Goal: Check status: Check status

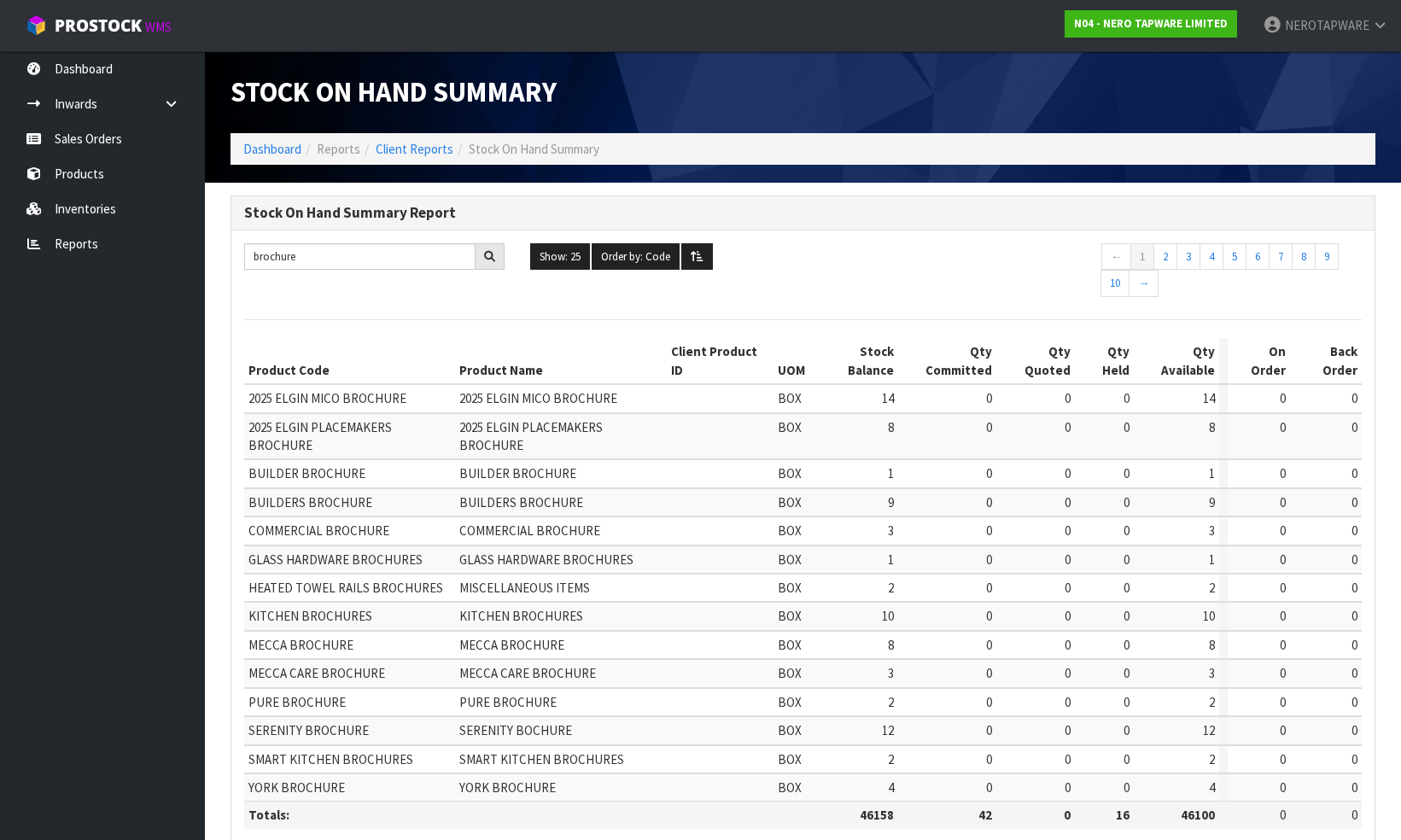
scroll to position [55, 0]
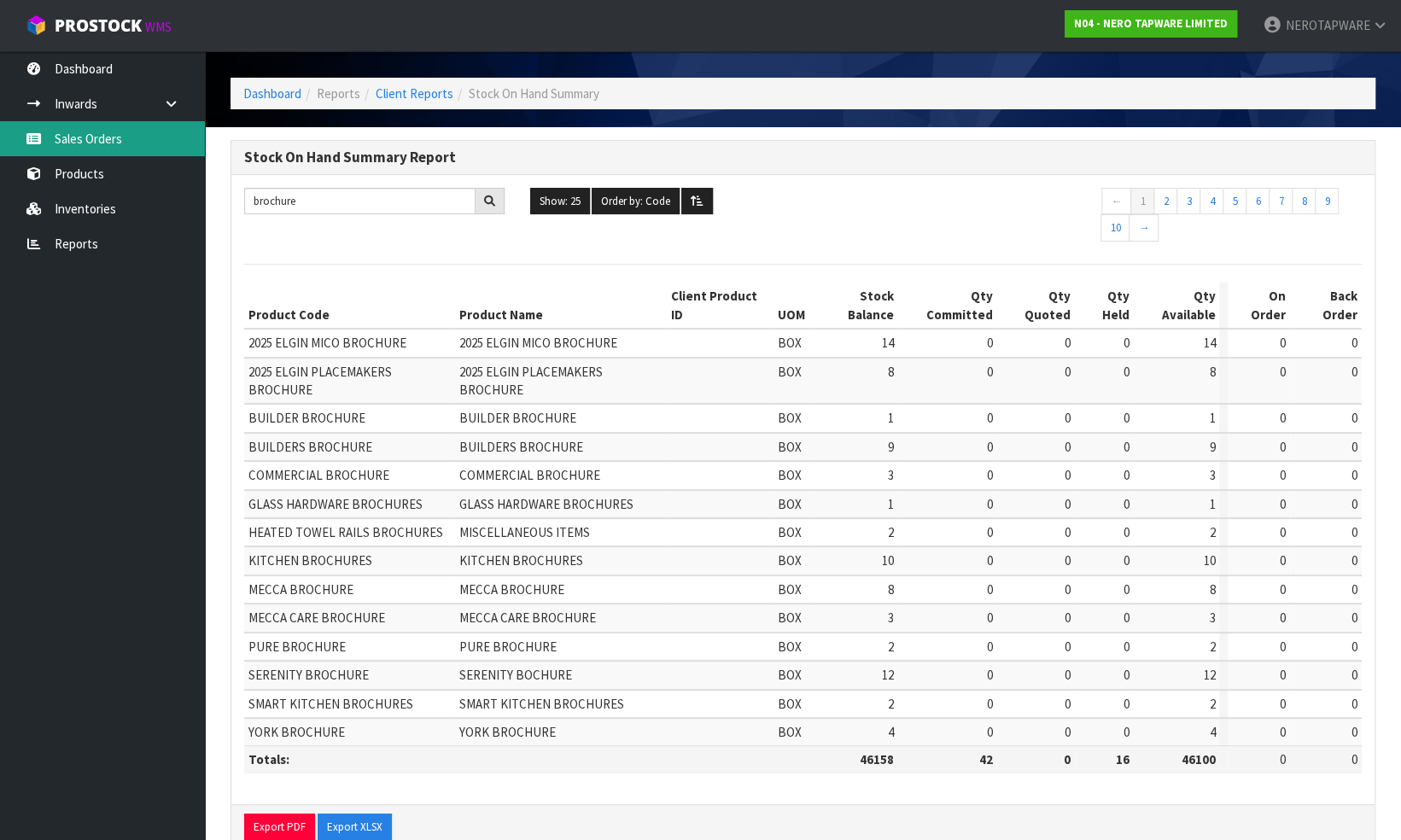
drag, startPoint x: 0, startPoint y: 0, endPoint x: 64, endPoint y: 137, distance: 151.2
click at [64, 137] on link "Sales Orders" at bounding box center [102, 138] width 205 height 35
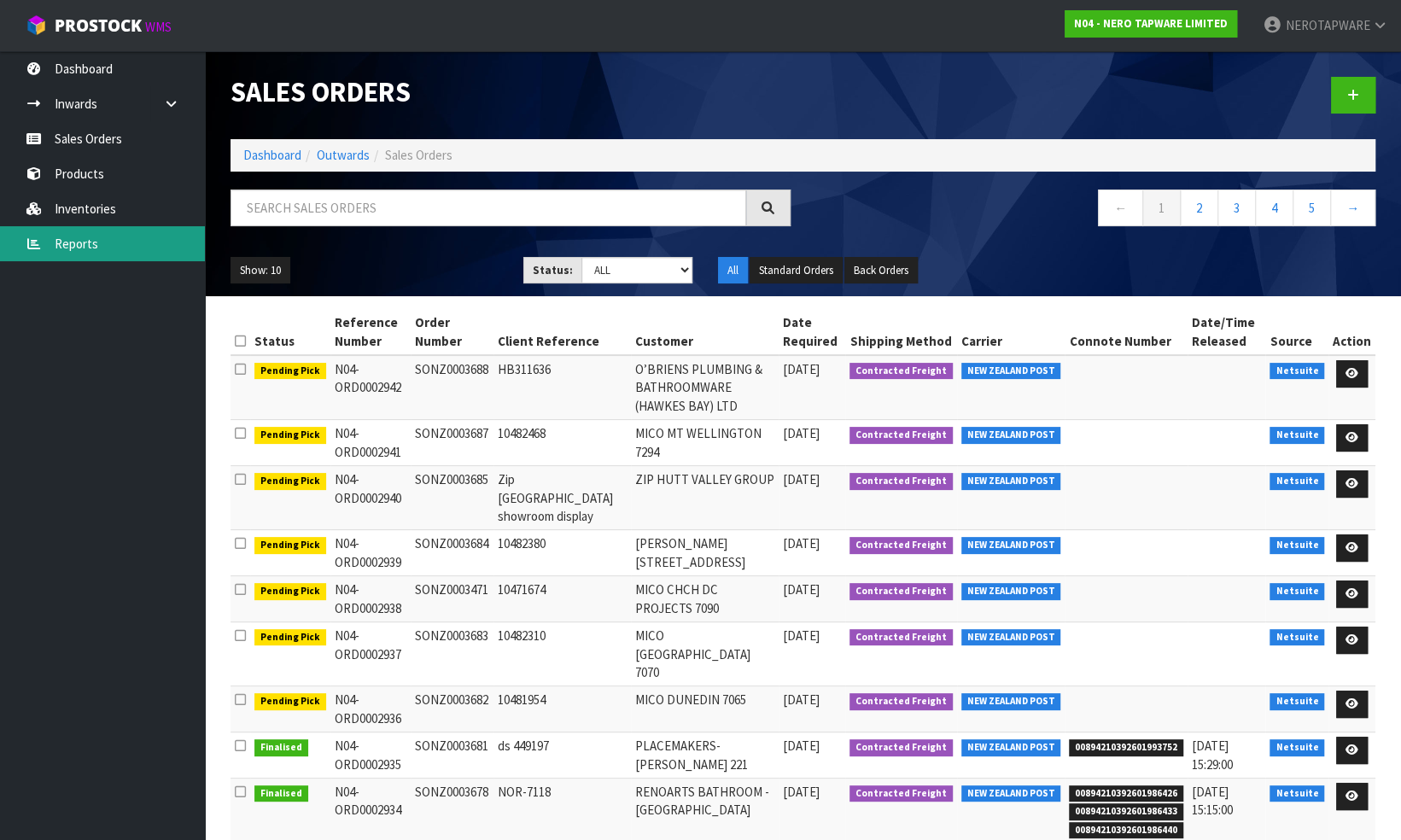
click at [91, 242] on link "Reports" at bounding box center [102, 243] width 205 height 35
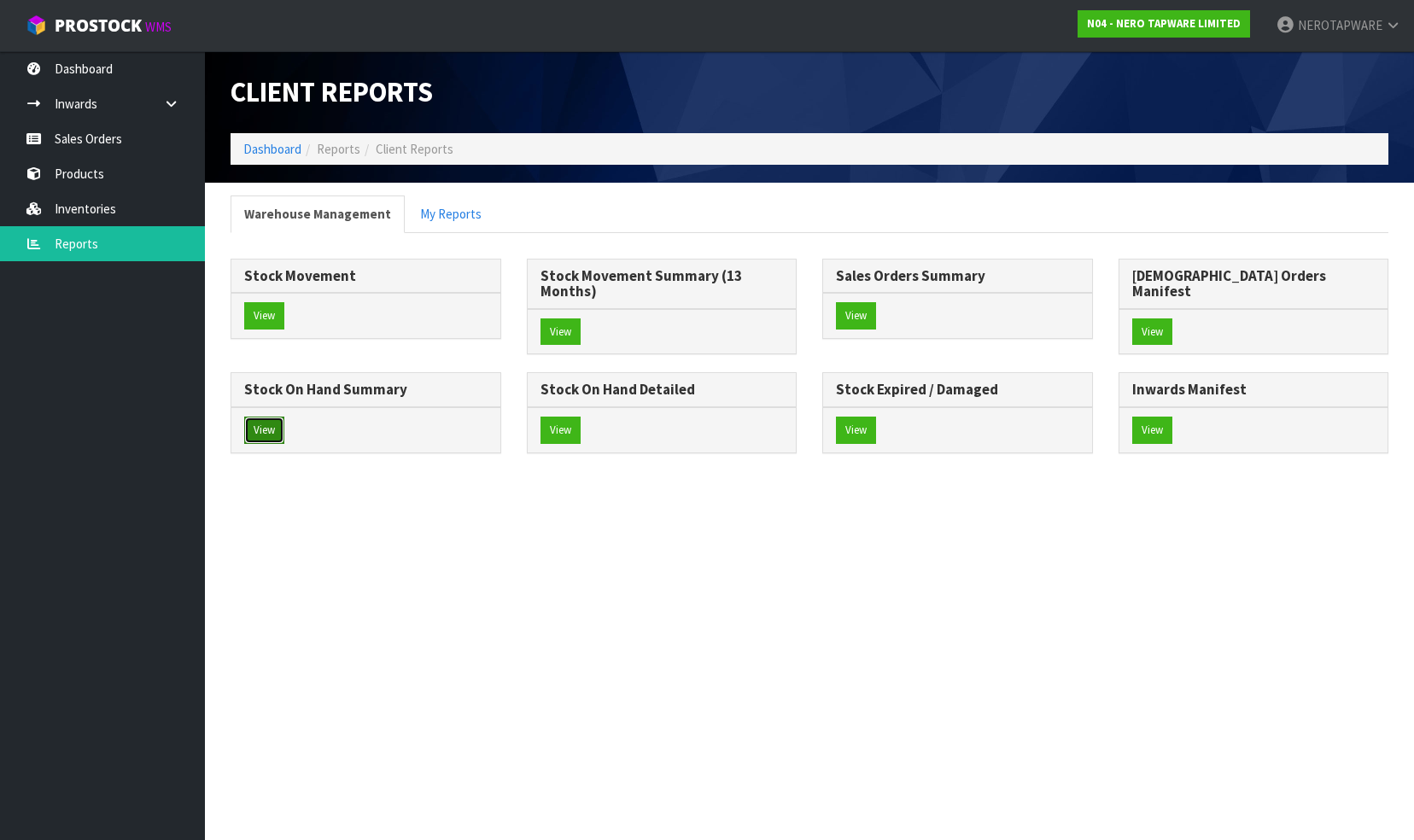
click at [284, 416] on button "View" at bounding box center [263, 430] width 40 height 28
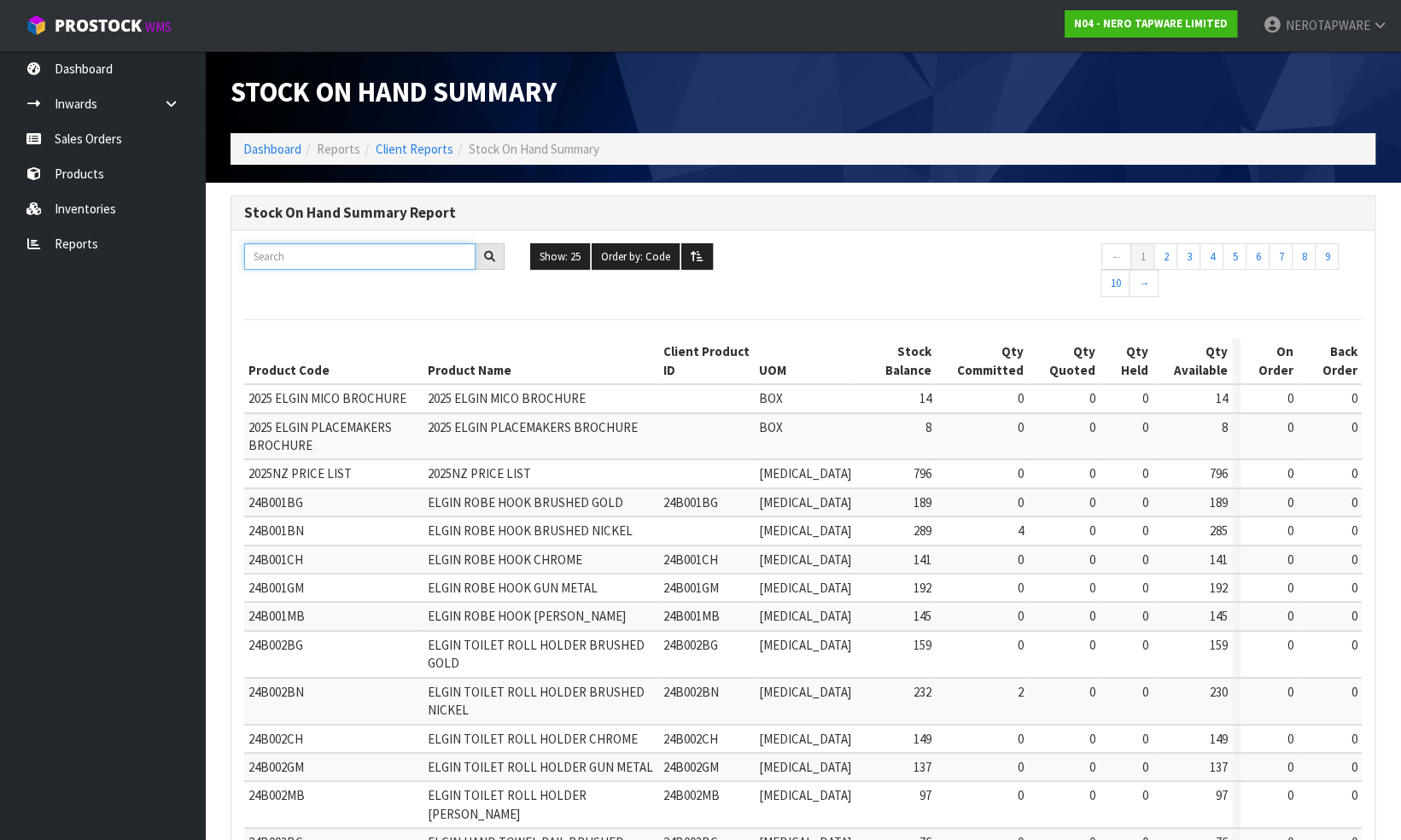
click at [327, 254] on input "text" at bounding box center [360, 256] width 231 height 27
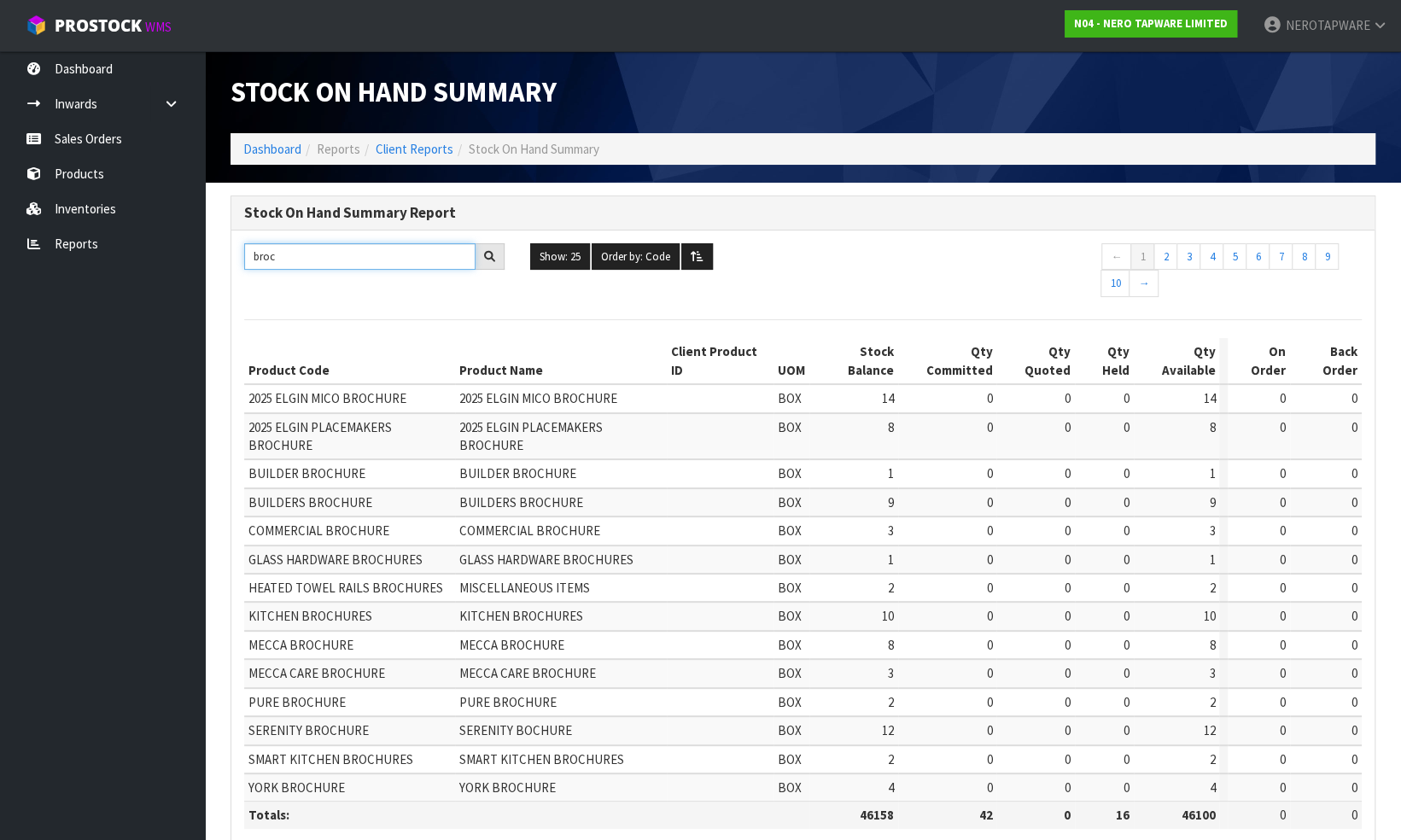
type input "broc"
drag, startPoint x: 82, startPoint y: 141, endPoint x: 175, endPoint y: 154, distance: 93.9
click at [82, 141] on link "Sales Orders" at bounding box center [102, 138] width 205 height 35
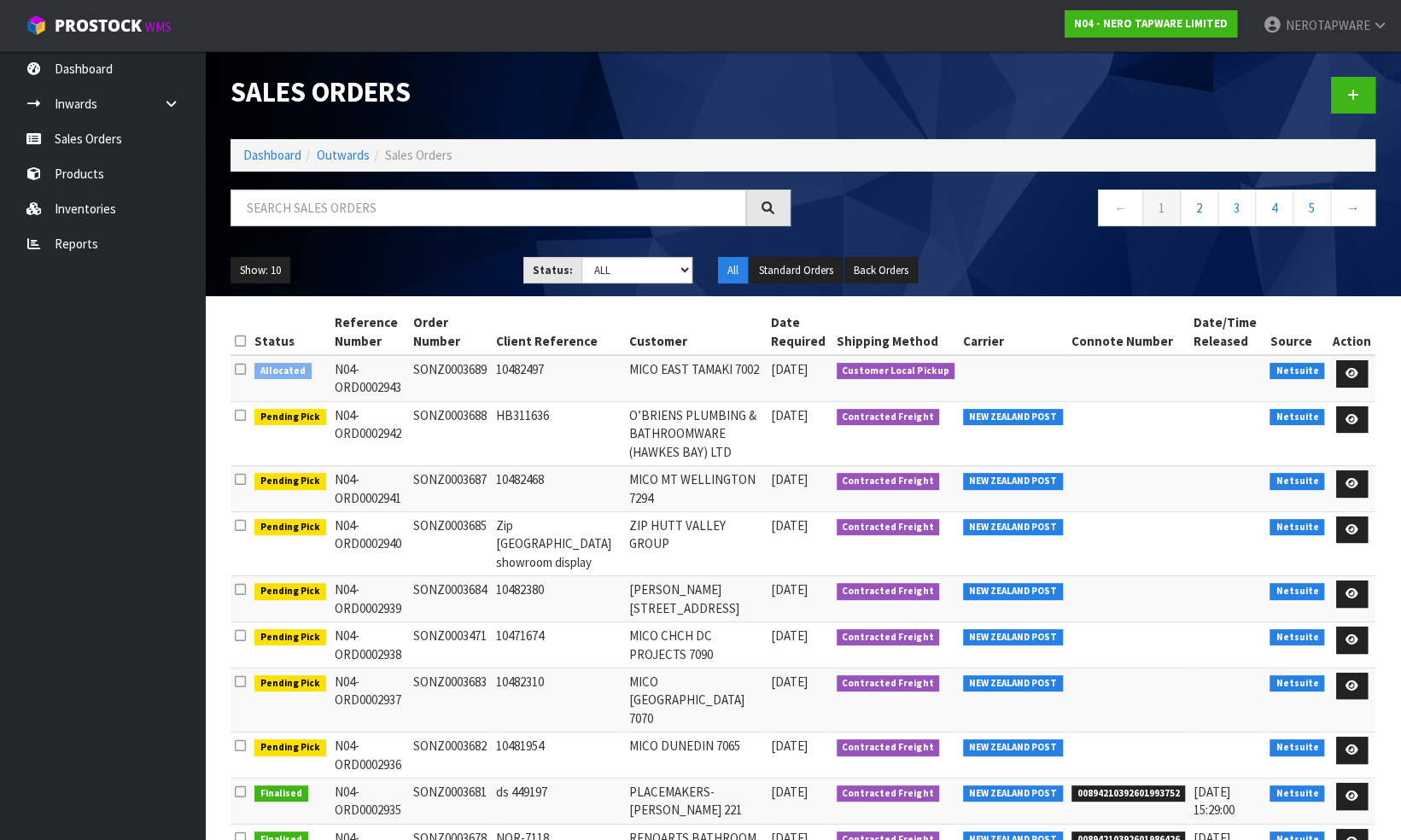
click at [444, 368] on td "SONZ0003689" at bounding box center [450, 378] width 83 height 46
copy td "SONZ0003689"
click at [742, 388] on td "MICO EAST TAMAKI 7002" at bounding box center [695, 378] width 141 height 46
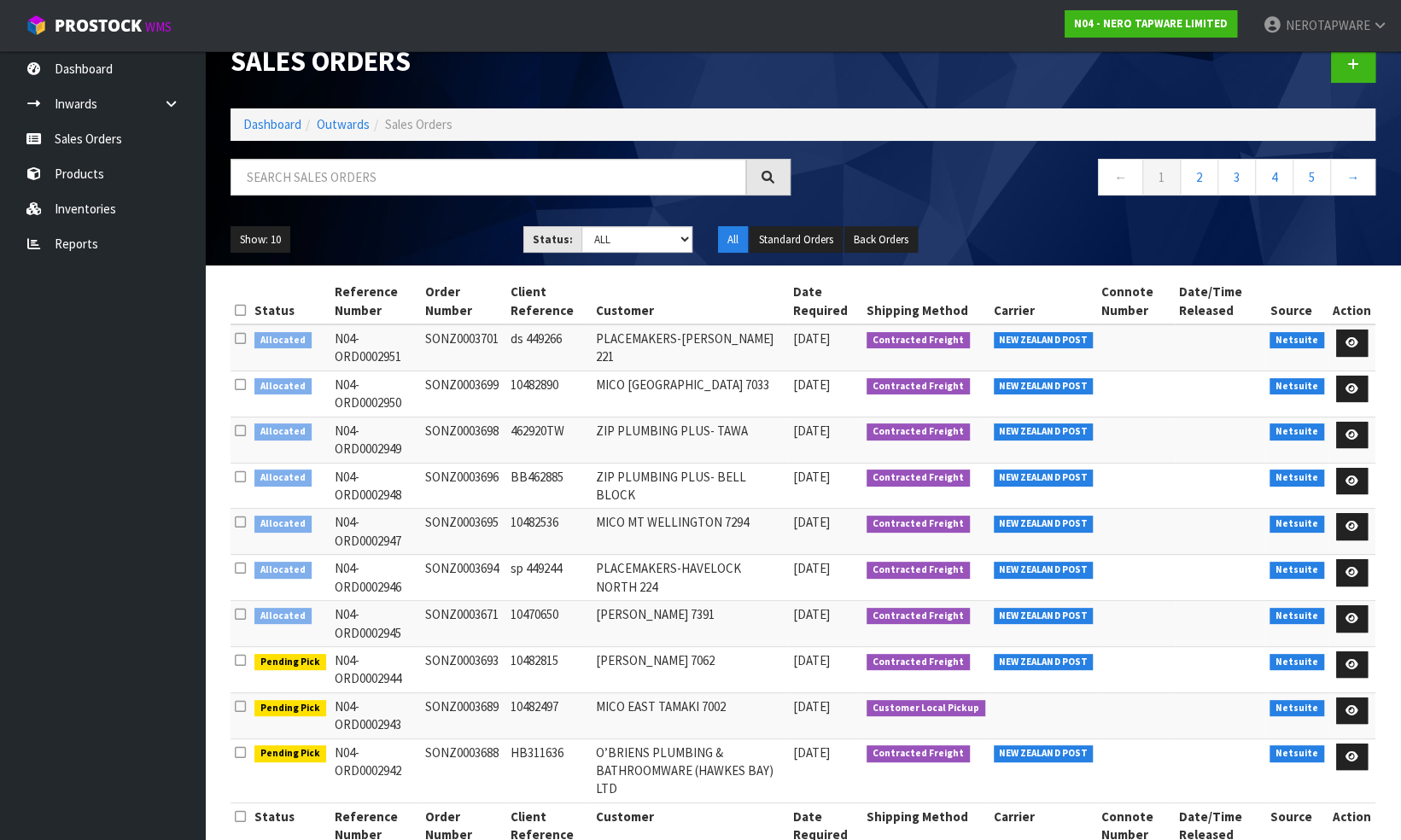
scroll to position [47, 0]
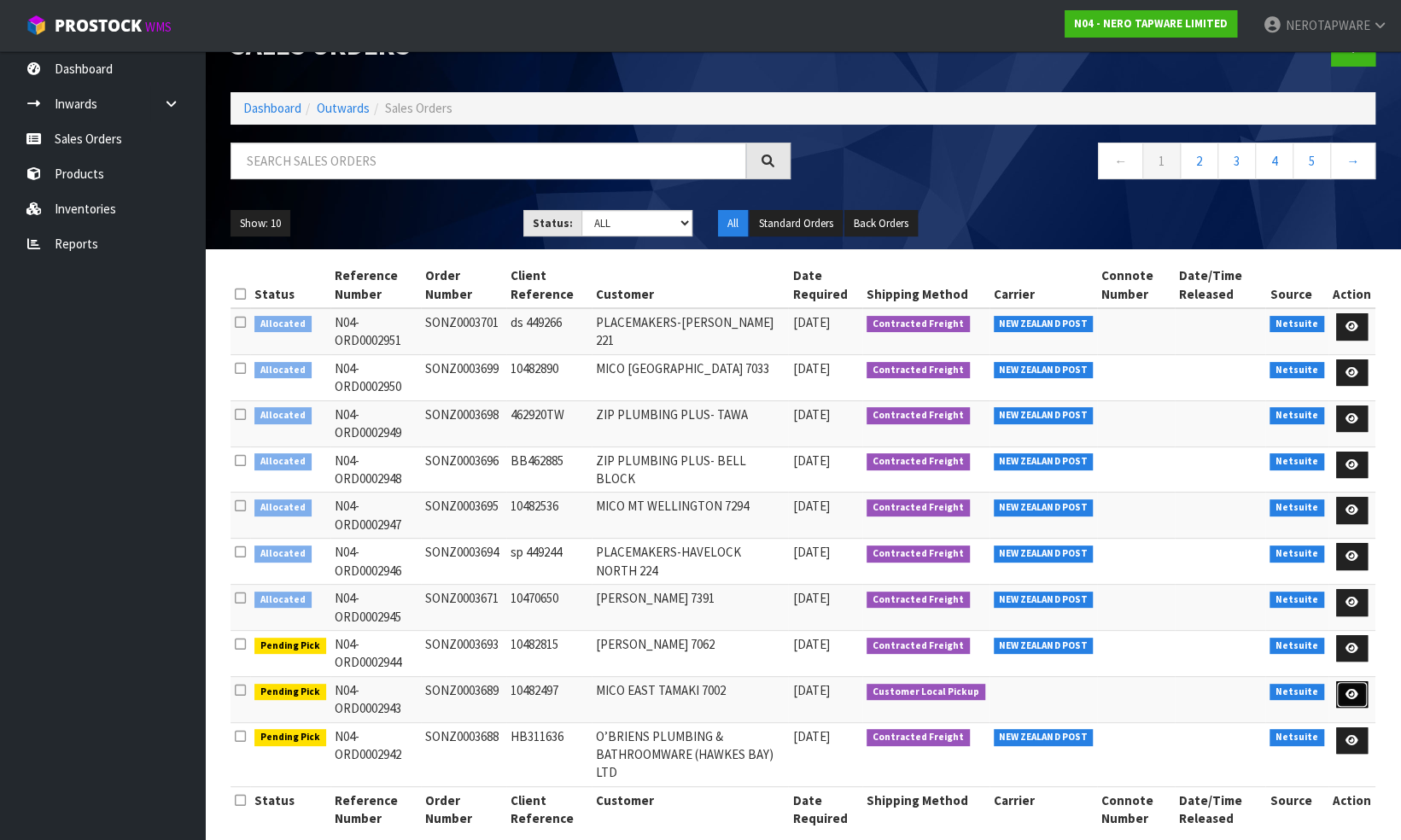
click at [1354, 689] on icon at bounding box center [1352, 694] width 12 height 11
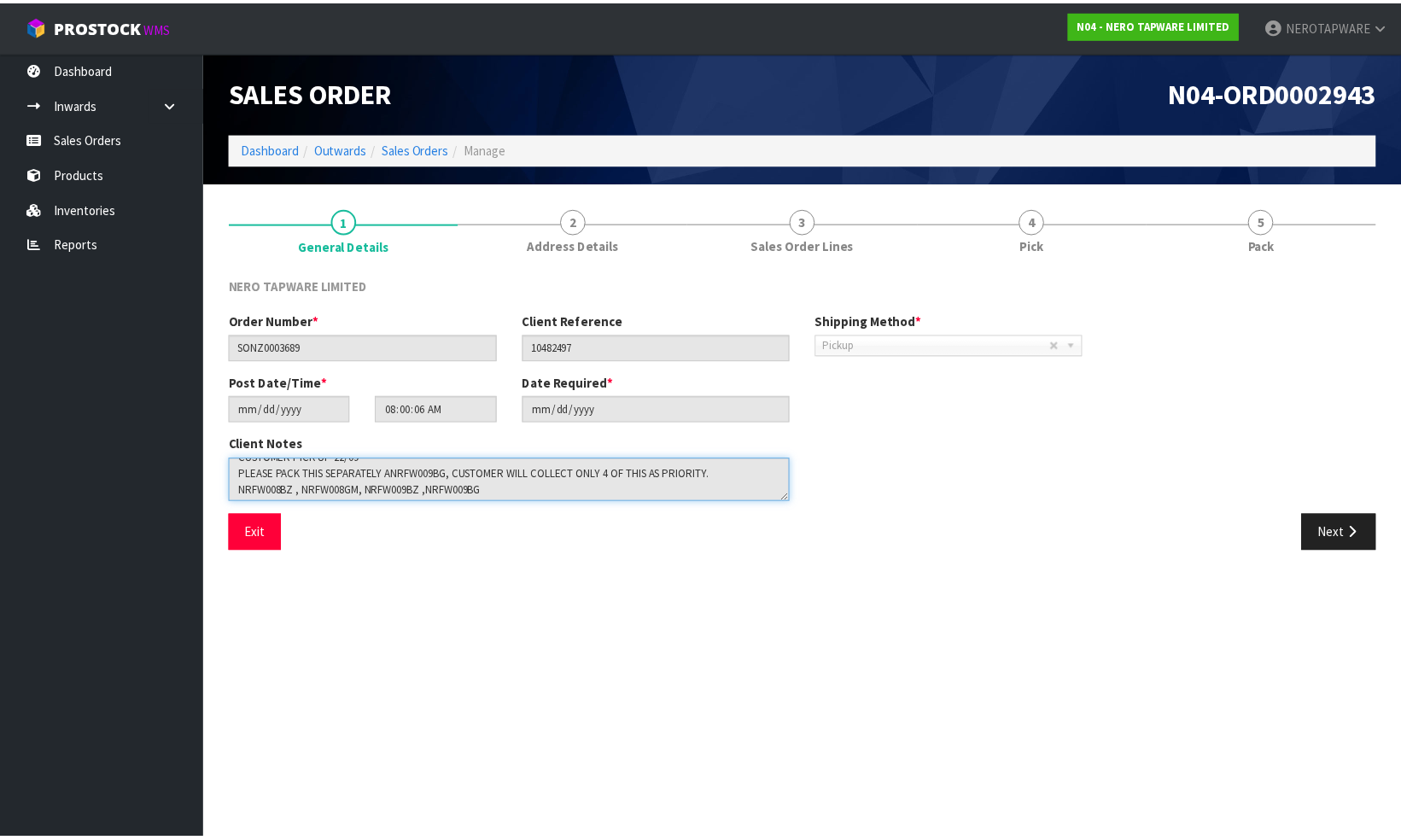
scroll to position [16, 0]
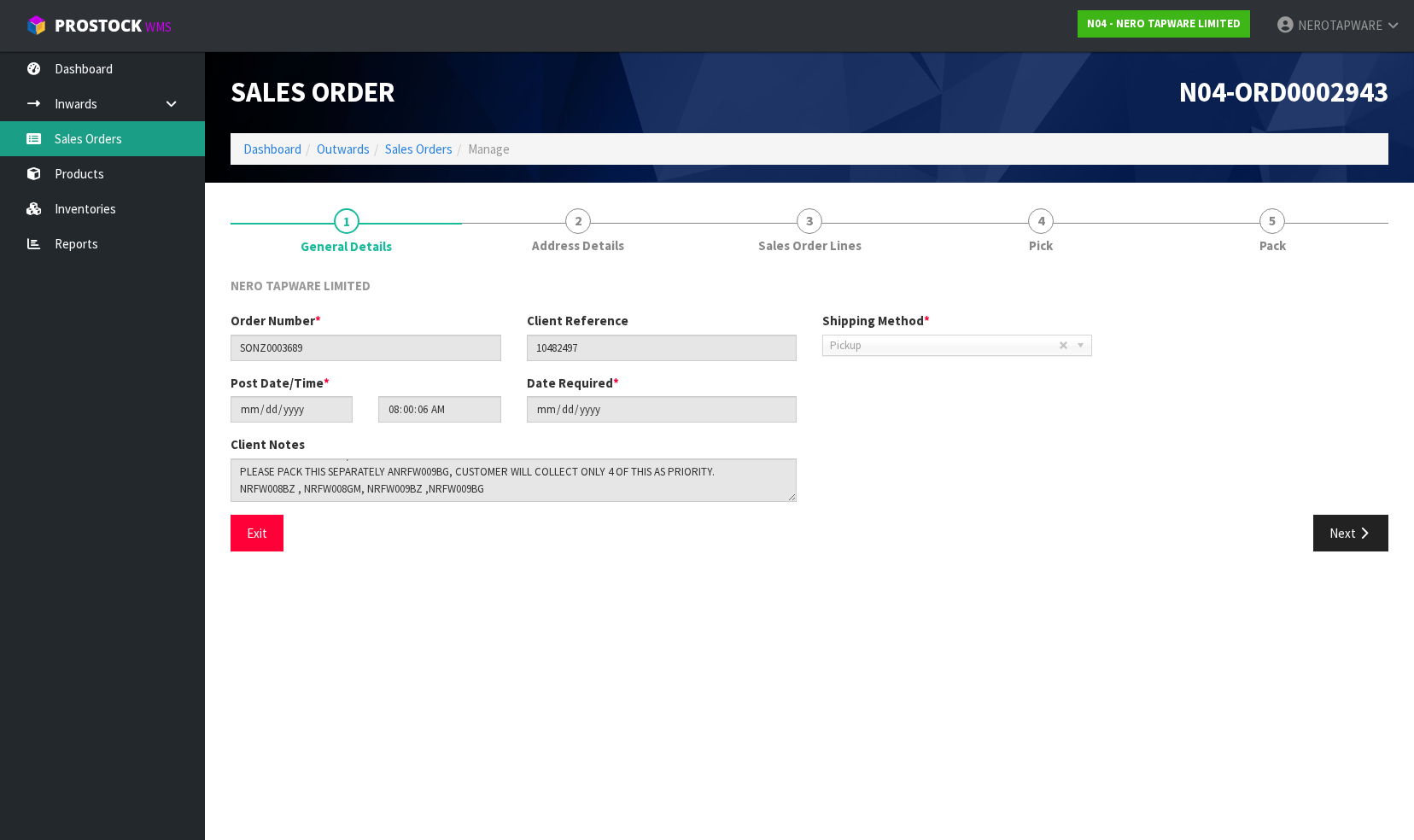
click at [85, 138] on link "Sales Orders" at bounding box center [102, 138] width 205 height 35
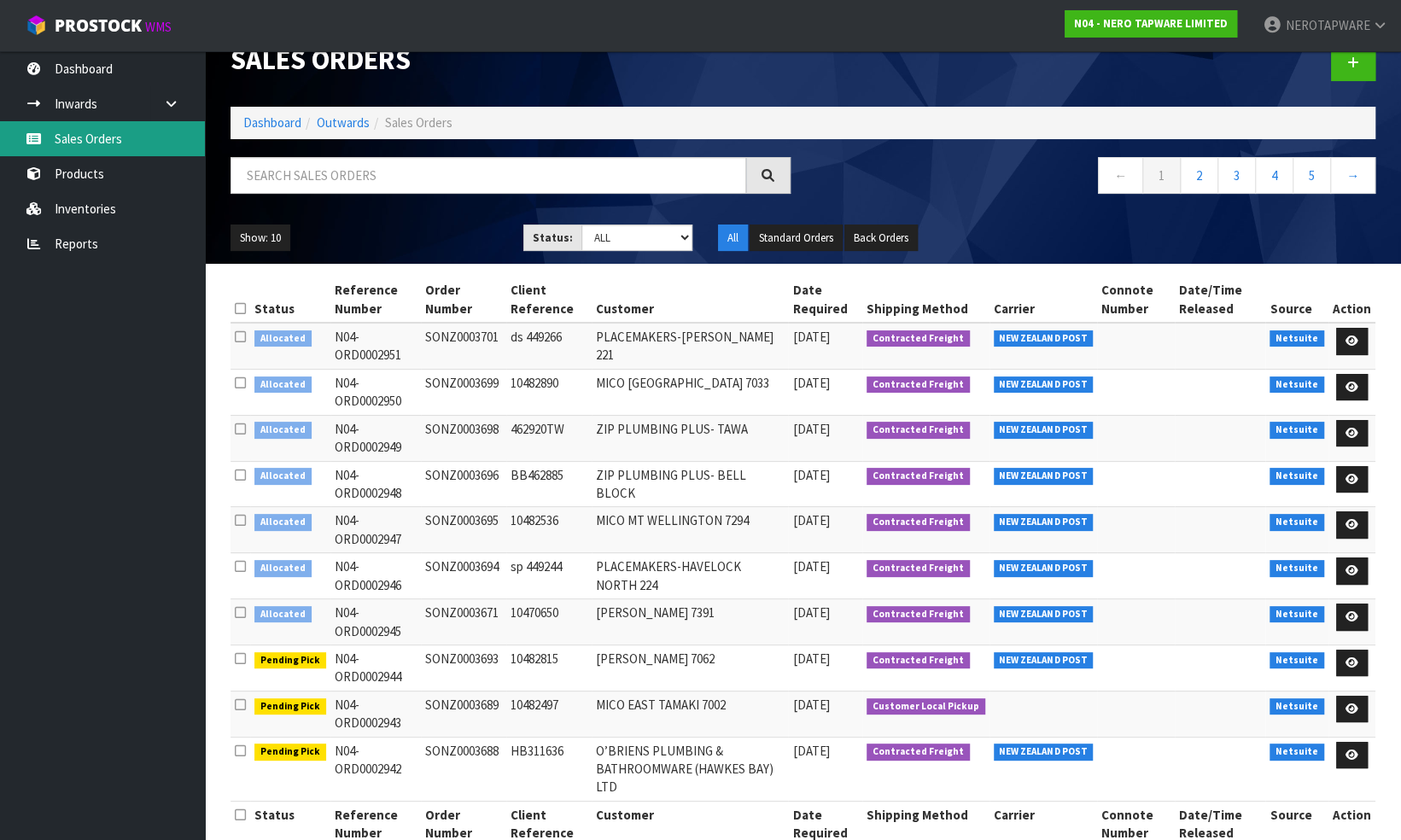
scroll to position [47, 0]
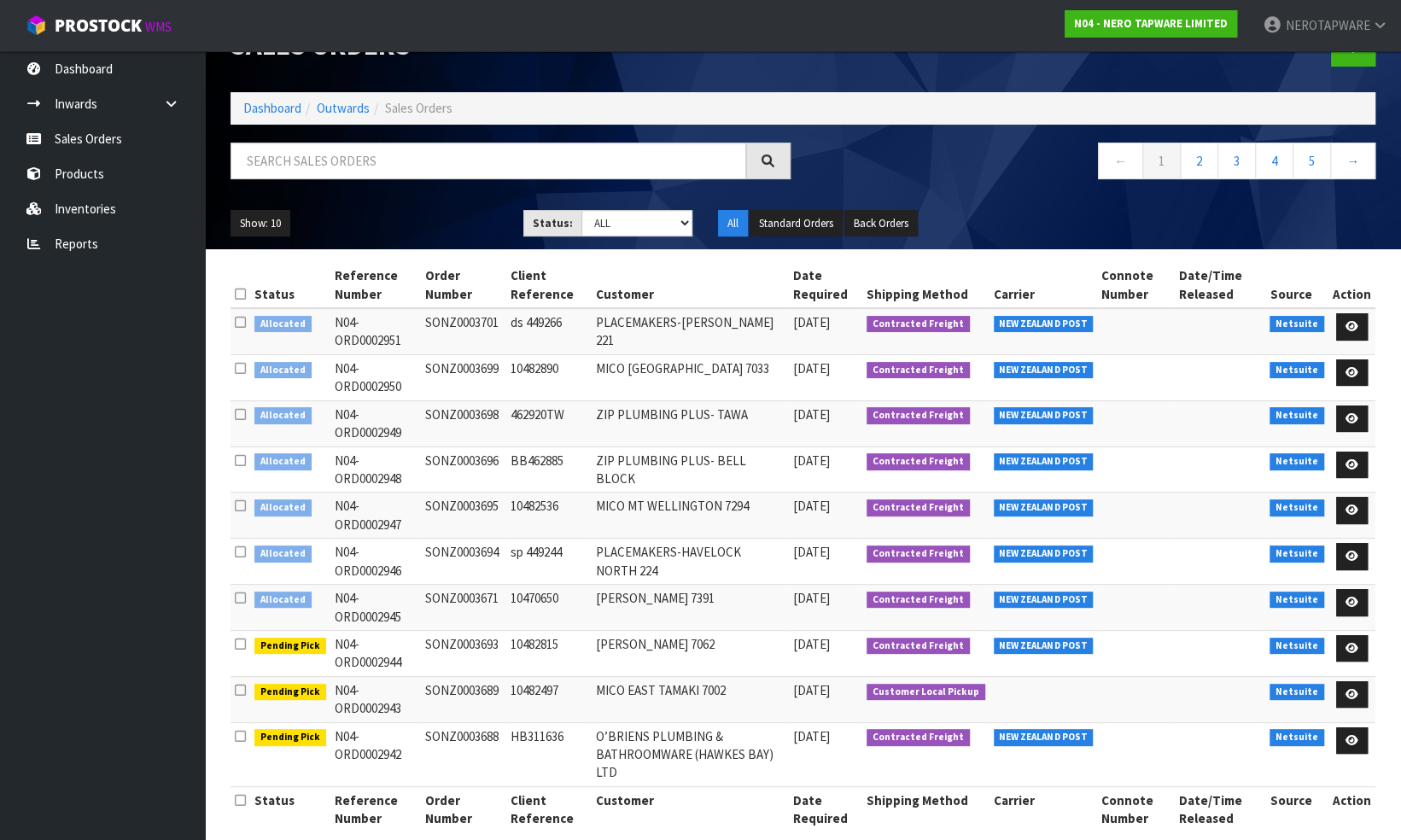
click at [457, 686] on td "SONZ0003689" at bounding box center [464, 699] width 85 height 46
copy td "SONZ0003689"
